Goal: Task Accomplishment & Management: Use online tool/utility

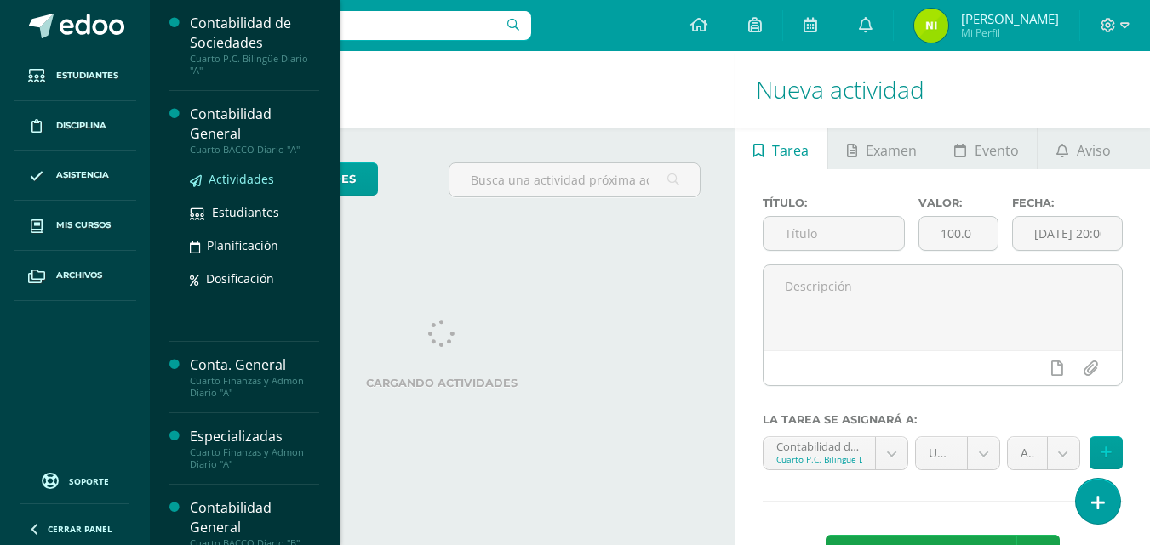
click at [249, 181] on span "Actividades" at bounding box center [241, 179] width 66 height 16
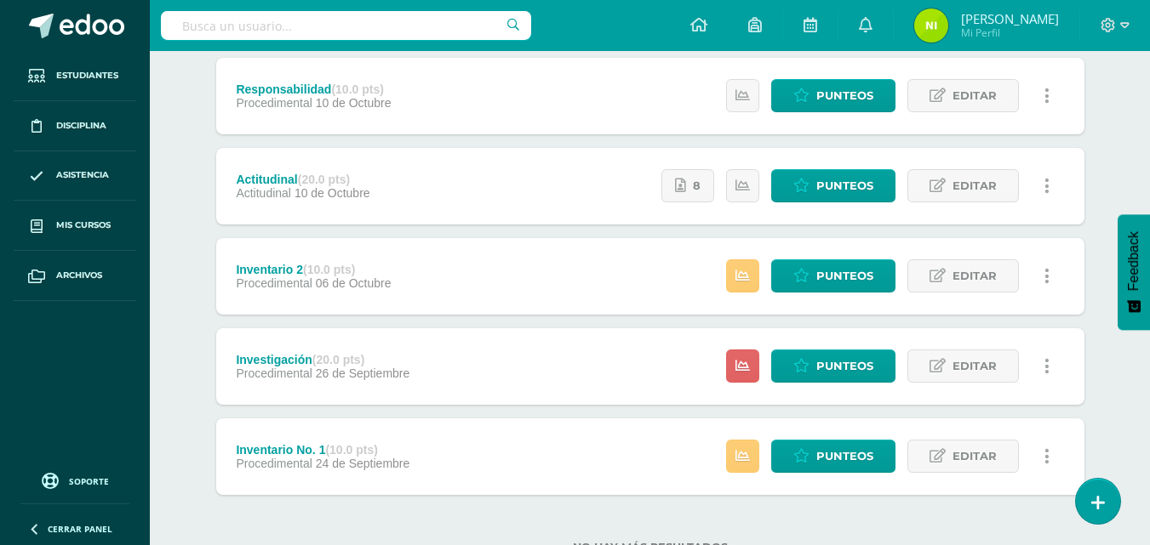
scroll to position [255, 0]
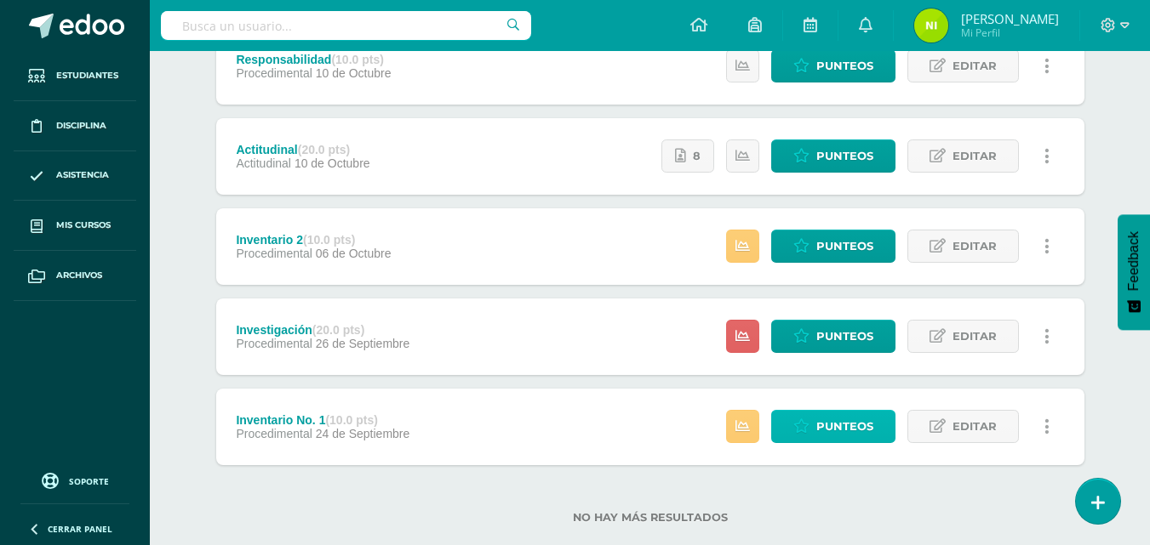
click at [857, 435] on span "Punteos" at bounding box center [844, 426] width 57 height 31
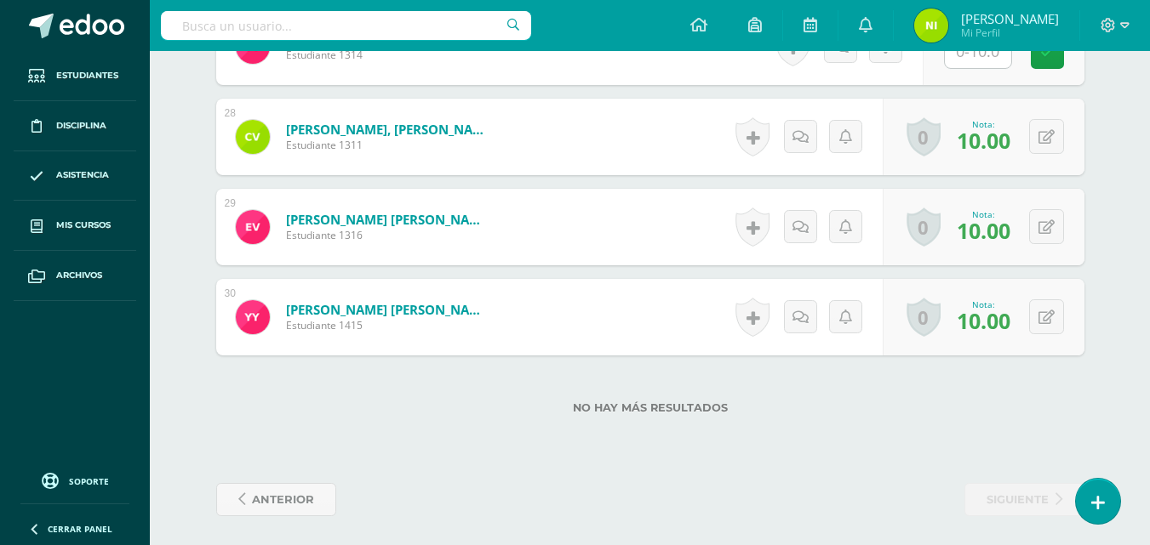
scroll to position [2859, 0]
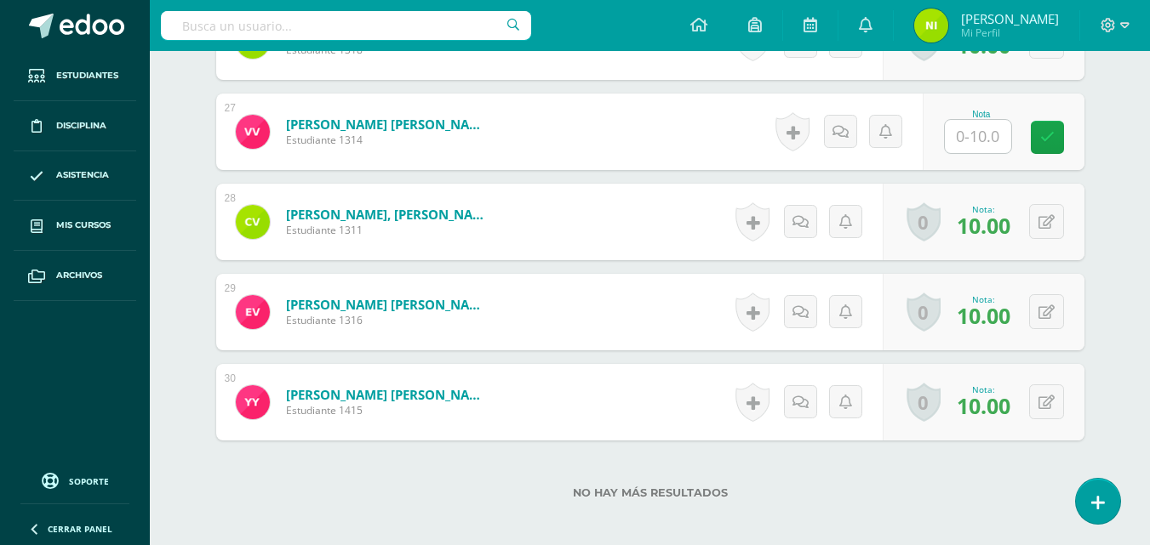
click at [944, 126] on div at bounding box center [978, 136] width 68 height 35
click at [968, 132] on input "text" at bounding box center [978, 136] width 66 height 33
type input "10"
click at [1047, 151] on link at bounding box center [1059, 138] width 34 height 34
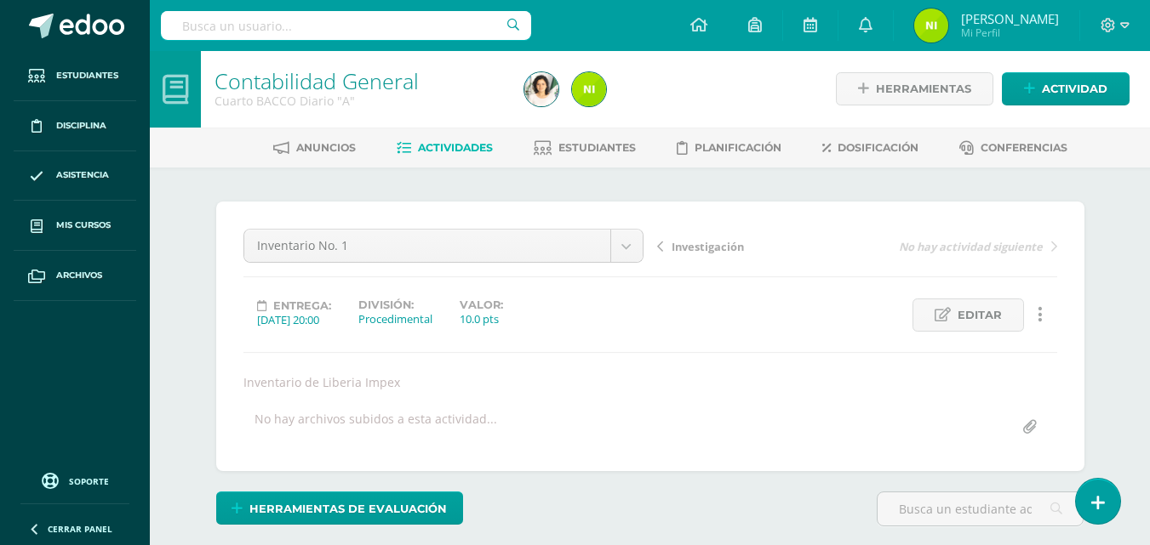
scroll to position [0, 0]
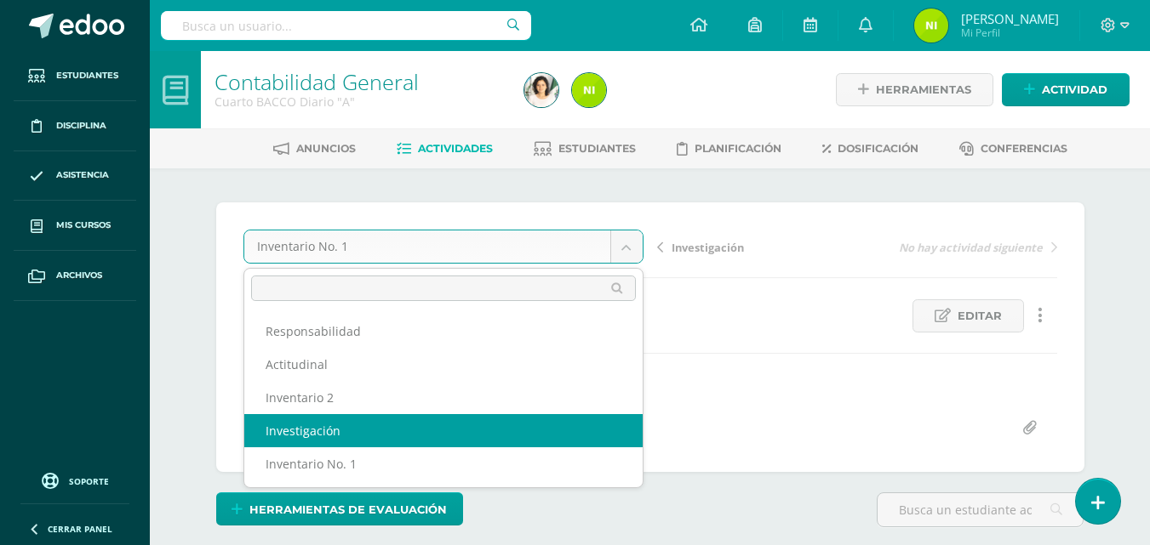
select select "/dashboard/teacher/grade-activity/84267/"
